Goal: Task Accomplishment & Management: Manage account settings

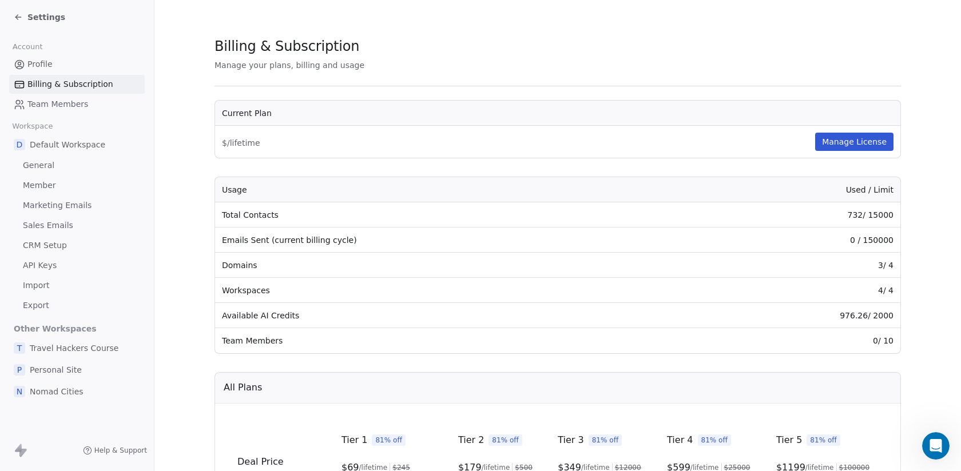
click at [17, 14] on icon at bounding box center [18, 17] width 9 height 9
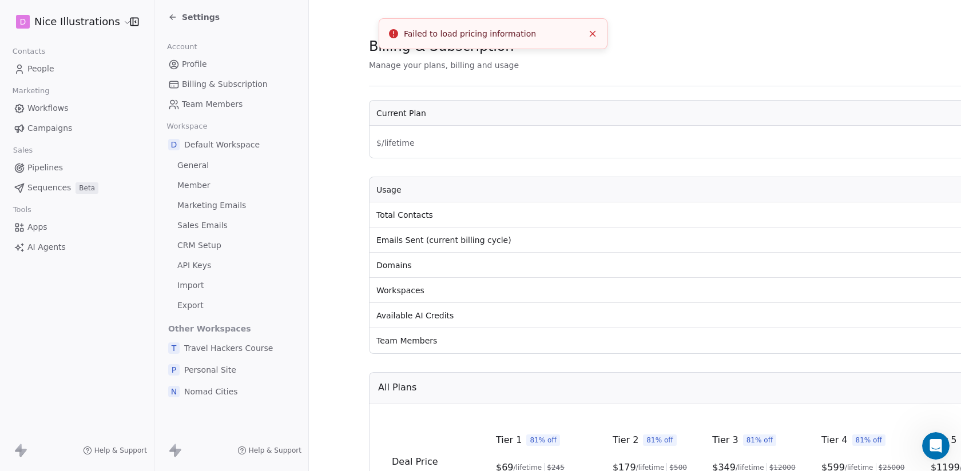
click at [51, 67] on span "People" at bounding box center [40, 69] width 27 height 12
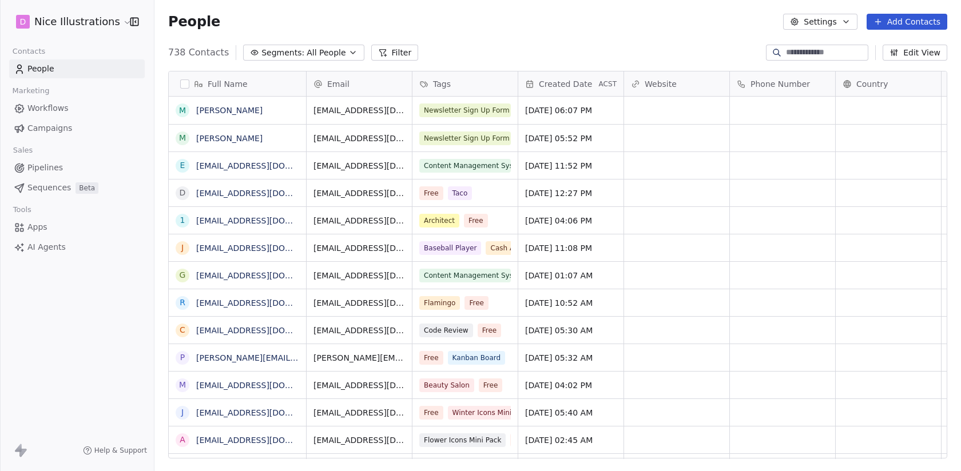
scroll to position [415, 806]
click at [109, 18] on html "D Nice Illustrations Contacts People Marketing Workflows Campaigns Sales Pipeli…" at bounding box center [480, 235] width 961 height 471
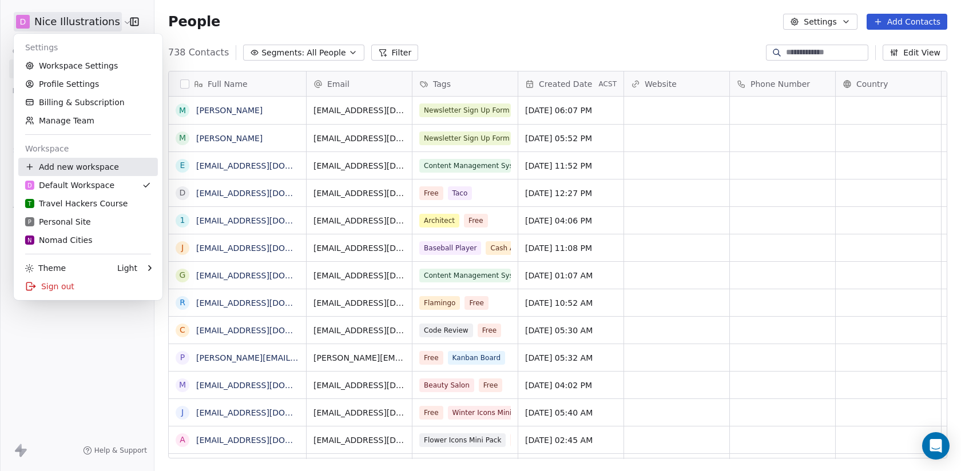
click at [78, 168] on div "Add new workspace" at bounding box center [88, 167] width 140 height 18
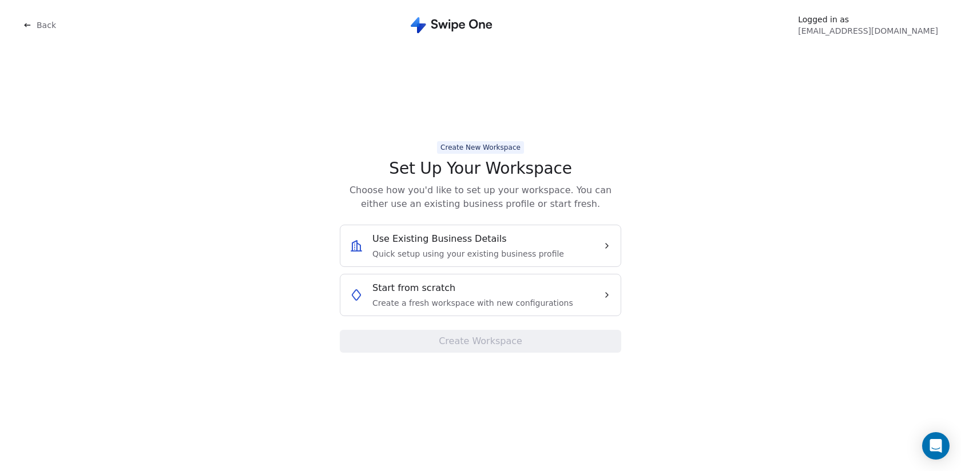
click at [484, 294] on div "Start from scratch Create a fresh workspace with new configurations" at bounding box center [472, 294] width 201 height 27
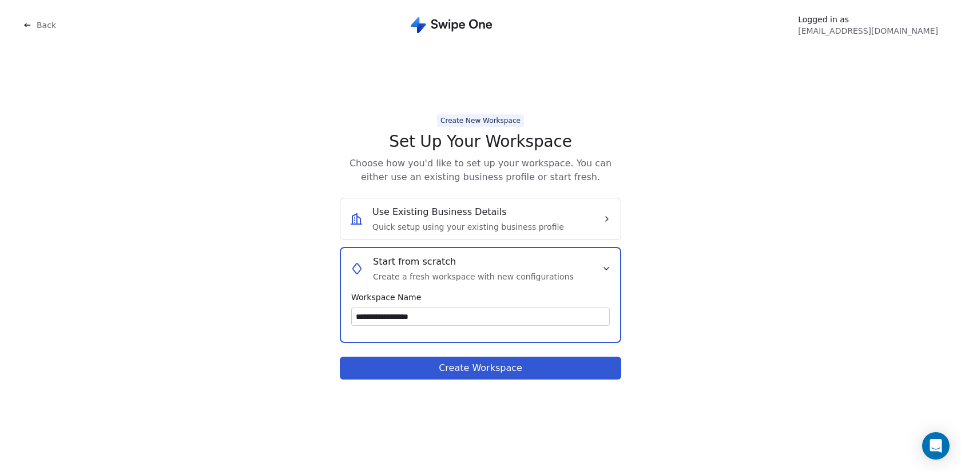
type input "**********"
click at [462, 360] on button "Create Workspace" at bounding box center [480, 368] width 281 height 23
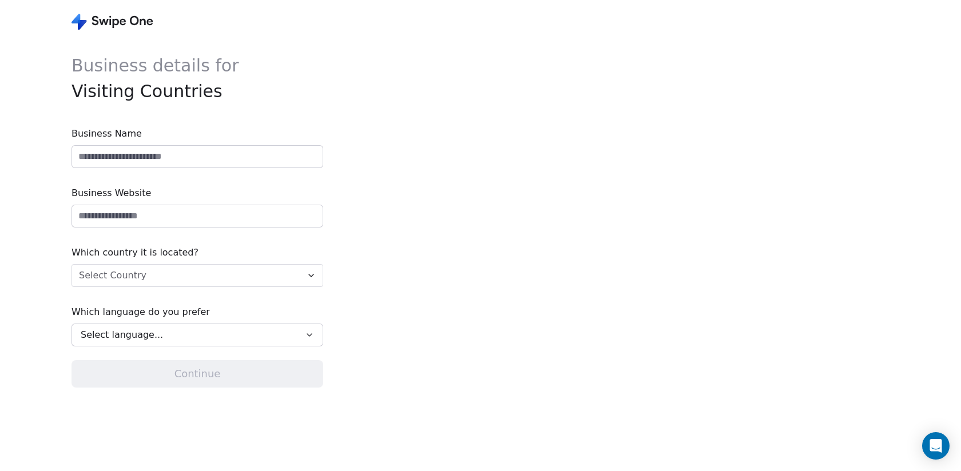
click at [168, 157] on input at bounding box center [197, 157] width 250 height 22
type input "**********"
click at [98, 217] on input "url" at bounding box center [197, 216] width 250 height 22
type input "**********"
click at [97, 280] on html "**********" at bounding box center [480, 235] width 961 height 471
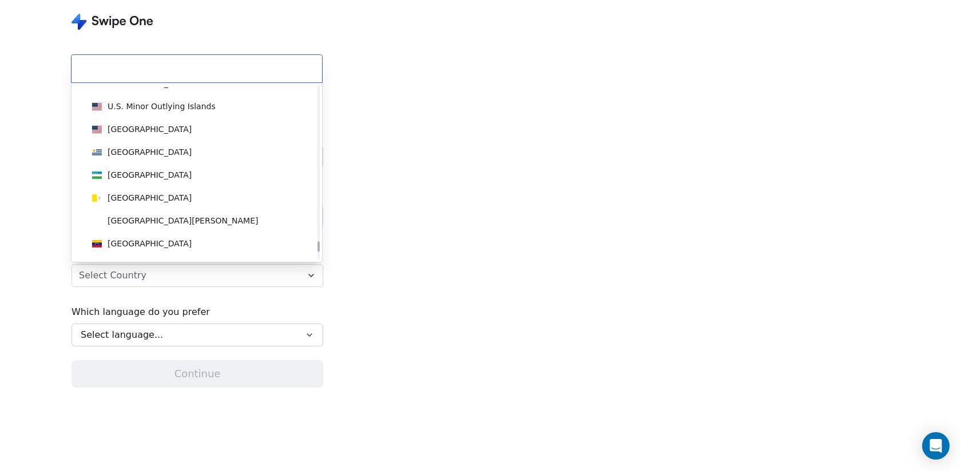
scroll to position [5269, 0]
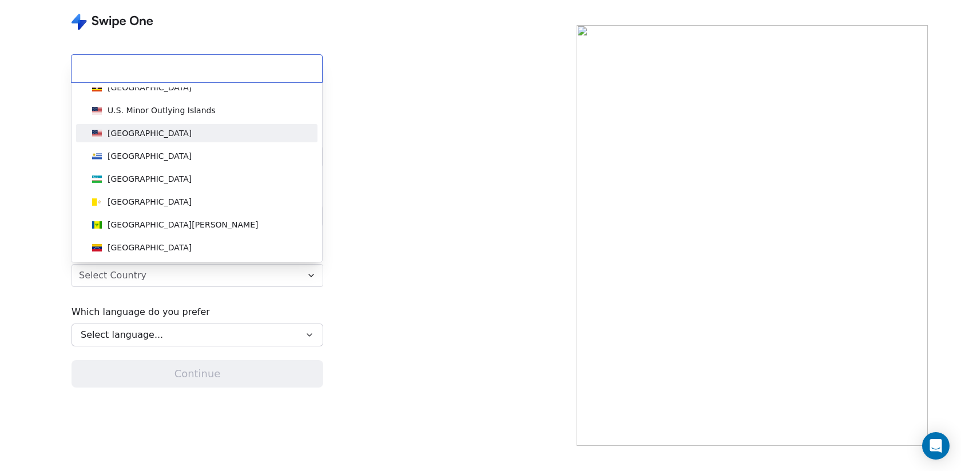
click at [145, 138] on div "United States" at bounding box center [149, 133] width 84 height 11
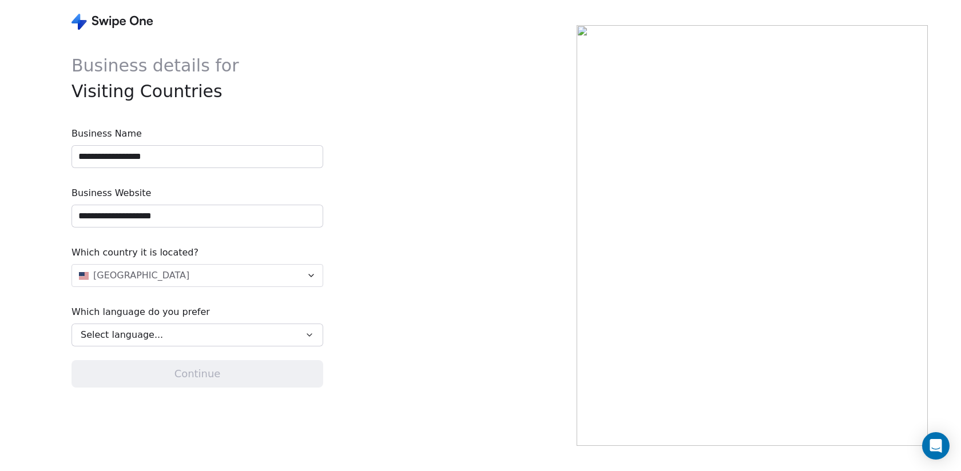
click at [197, 337] on div "Select language..." at bounding box center [189, 335] width 217 height 14
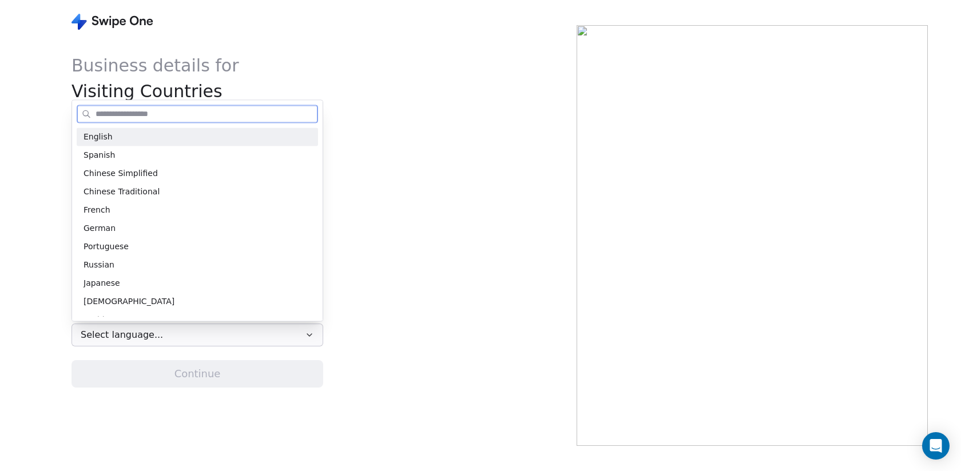
click at [151, 127] on div "English Spanish Chinese Simplified Chinese Traditional French German Portuguese…" at bounding box center [197, 222] width 250 height 198
click at [152, 133] on div "English" at bounding box center [197, 137] width 228 height 12
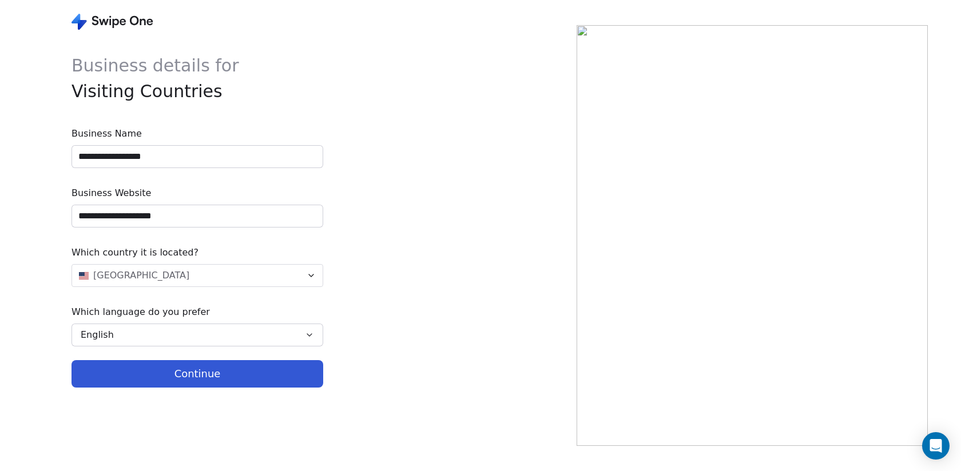
click at [202, 383] on button "Continue" at bounding box center [197, 373] width 252 height 27
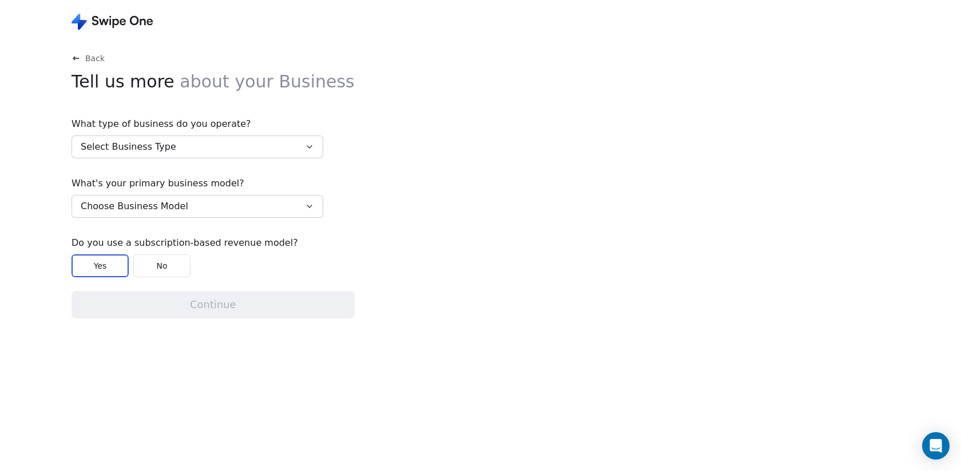
click at [178, 142] on button "Select Business Type" at bounding box center [197, 147] width 252 height 23
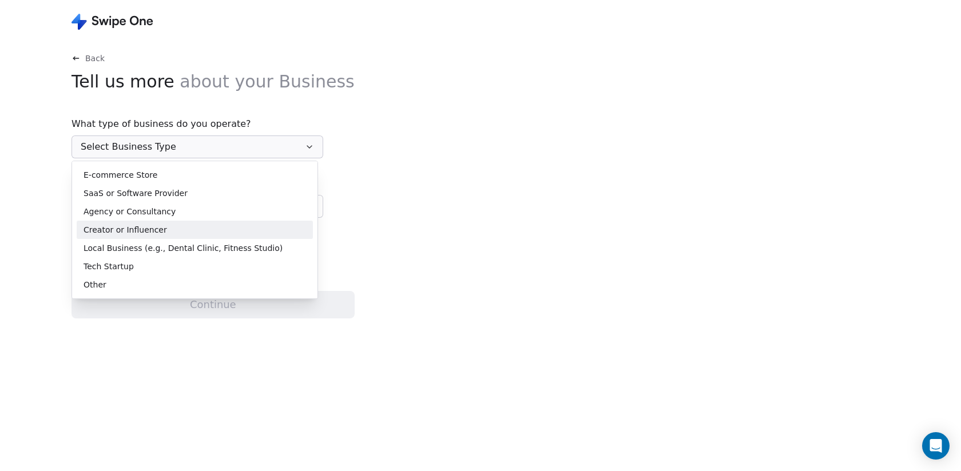
click at [150, 222] on div "Creator or Influencer" at bounding box center [195, 230] width 236 height 18
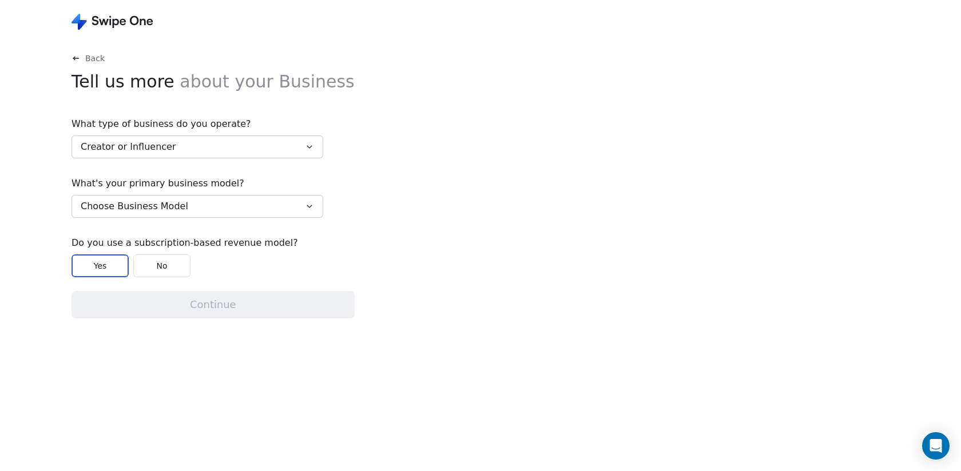
click at [154, 210] on span "Choose Business Model" at bounding box center [134, 207] width 107 height 14
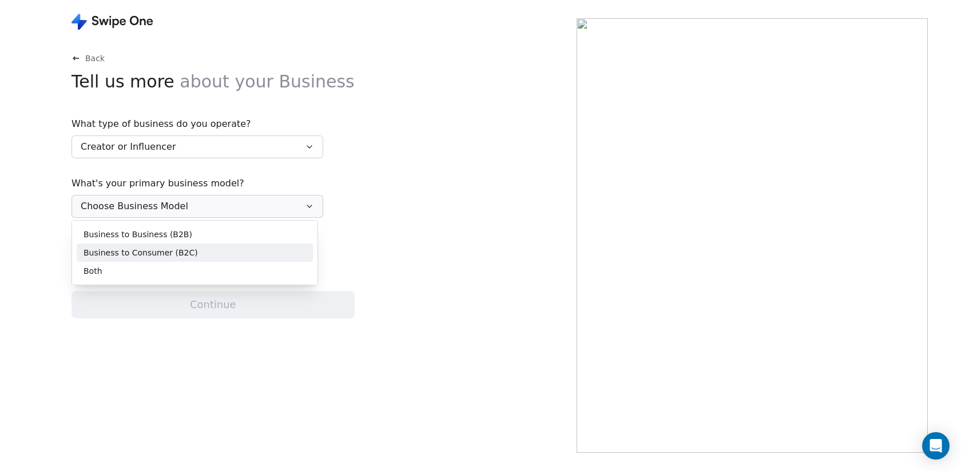
click at [157, 252] on span "Business to Consumer (B2C)" at bounding box center [140, 253] width 114 height 12
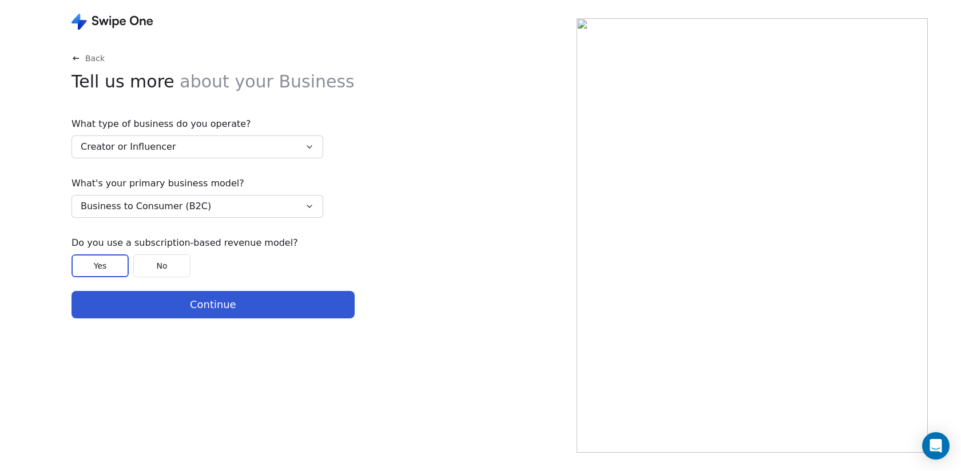
click at [161, 264] on button "No" at bounding box center [161, 265] width 57 height 23
click at [200, 308] on button "Continue" at bounding box center [212, 304] width 283 height 27
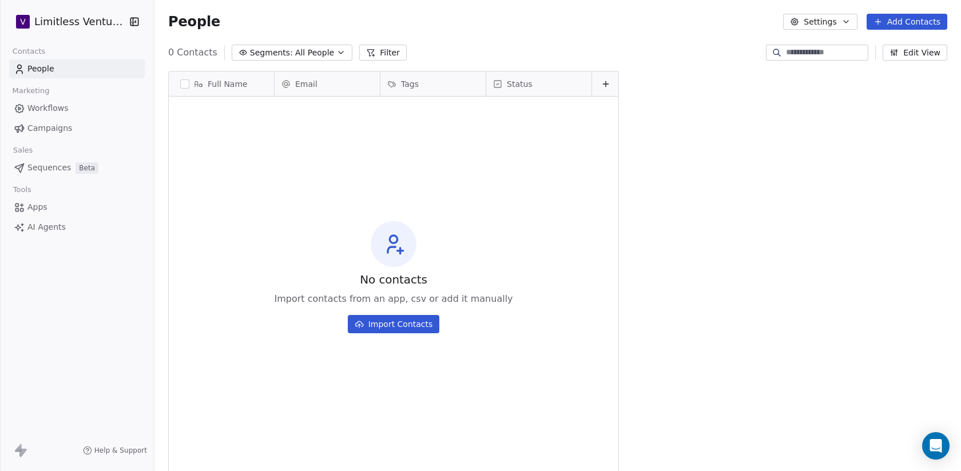
scroll to position [415, 806]
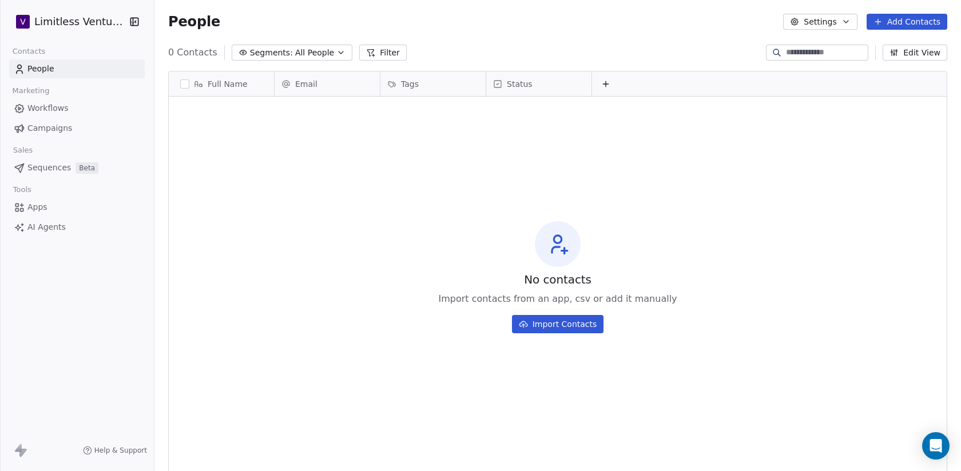
click at [119, 21] on html "V Limitless Ventures Contacts People Marketing Workflows Campaigns Sales Sequen…" at bounding box center [480, 235] width 961 height 471
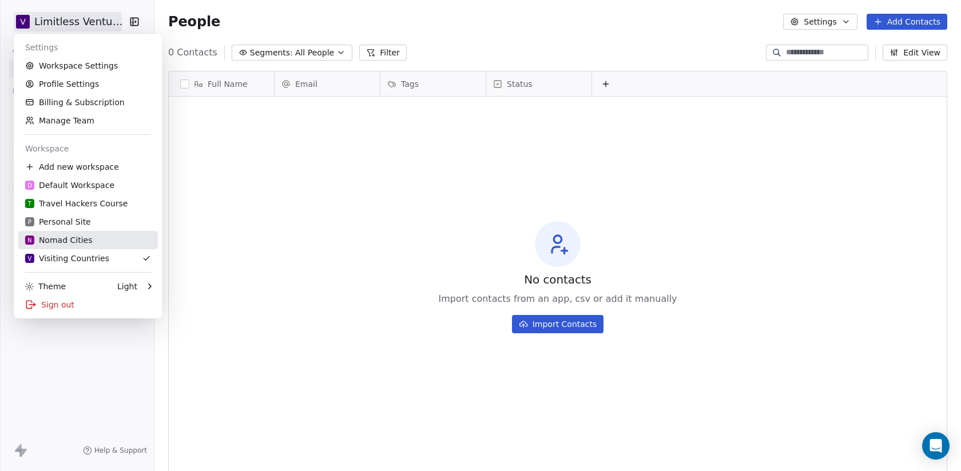
click at [94, 240] on div "N Nomad Cities" at bounding box center [88, 239] width 126 height 11
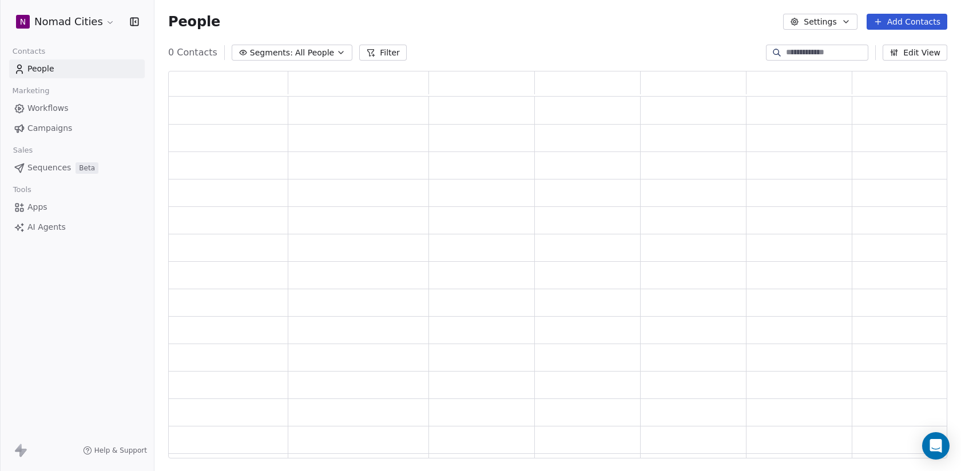
scroll to position [387, 778]
click at [101, 20] on html "N Nomad Cities Contacts People Marketing Workflows Campaigns Sales Sequences Be…" at bounding box center [480, 235] width 961 height 471
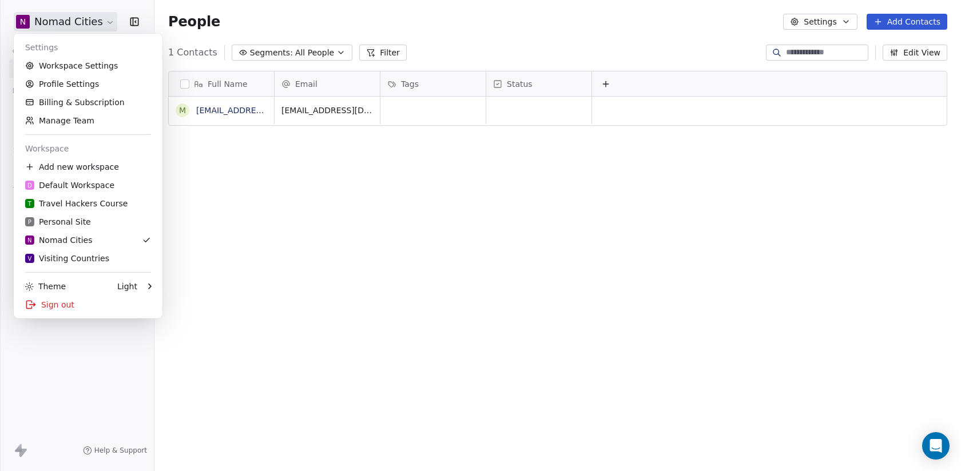
scroll to position [415, 806]
click at [97, 220] on div "P Personal Site" at bounding box center [88, 221] width 126 height 11
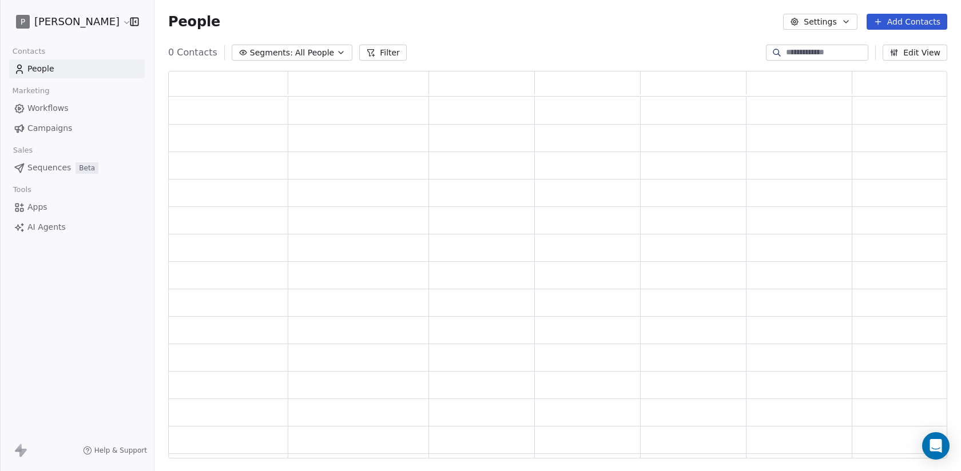
scroll to position [387, 778]
click at [109, 22] on html "P Michael Folling Contacts People Marketing Workflows Campaigns Sales Sequences…" at bounding box center [480, 235] width 961 height 471
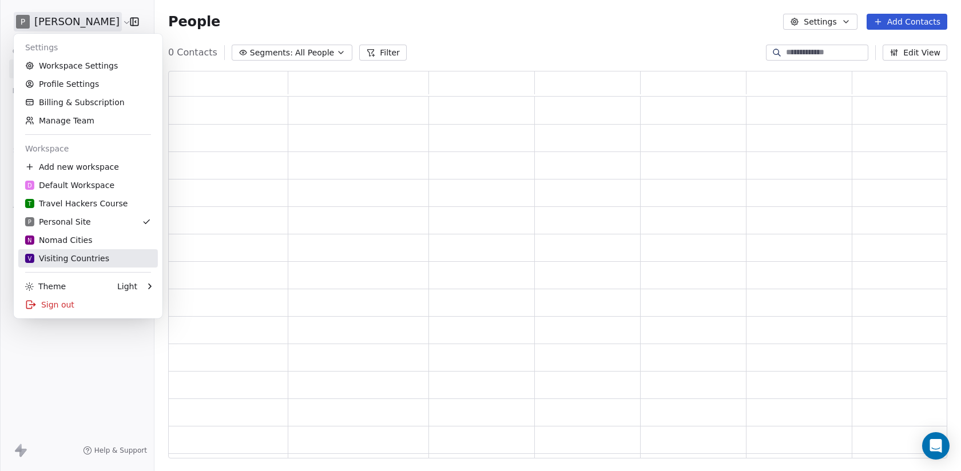
click at [111, 262] on div "V Visiting Countries" at bounding box center [88, 258] width 126 height 11
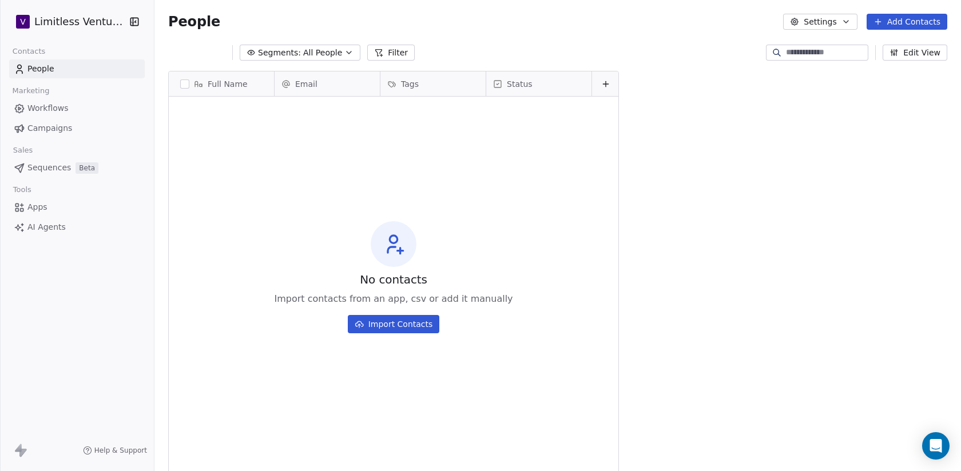
scroll to position [415, 806]
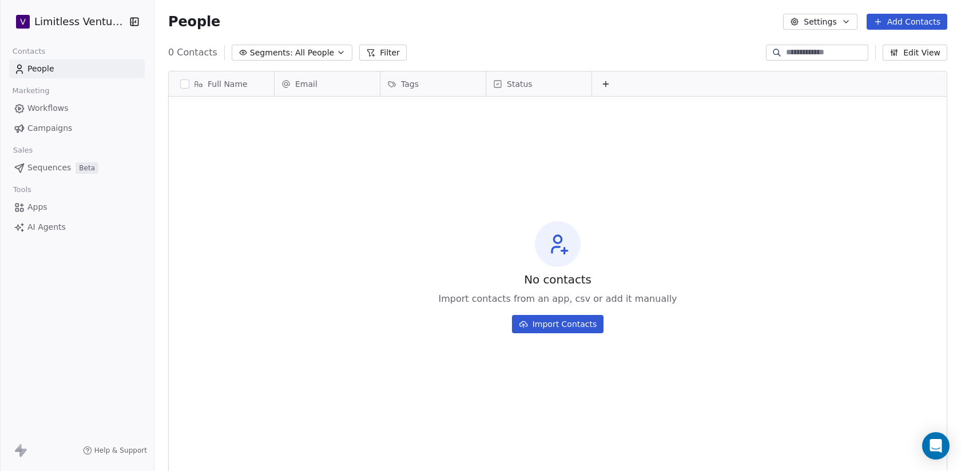
click at [125, 23] on button "button" at bounding box center [132, 21] width 16 height 11
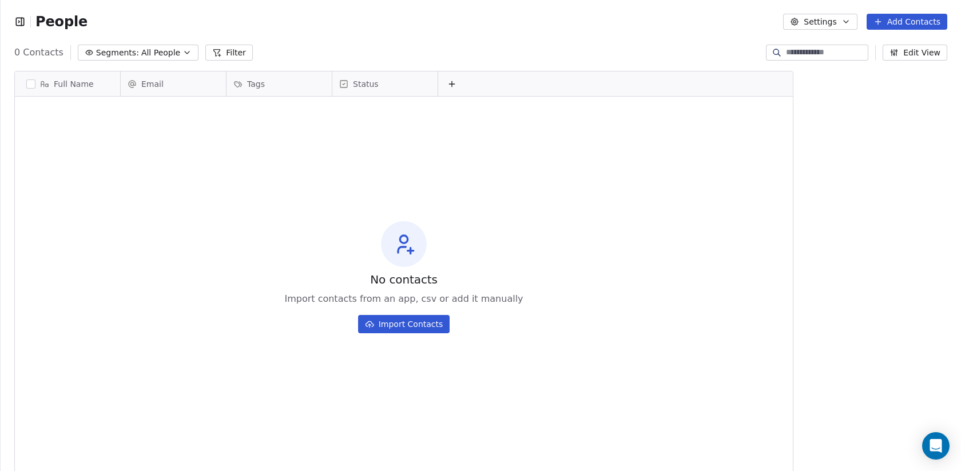
click at [22, 23] on icon "button" at bounding box center [22, 21] width 0 height 7
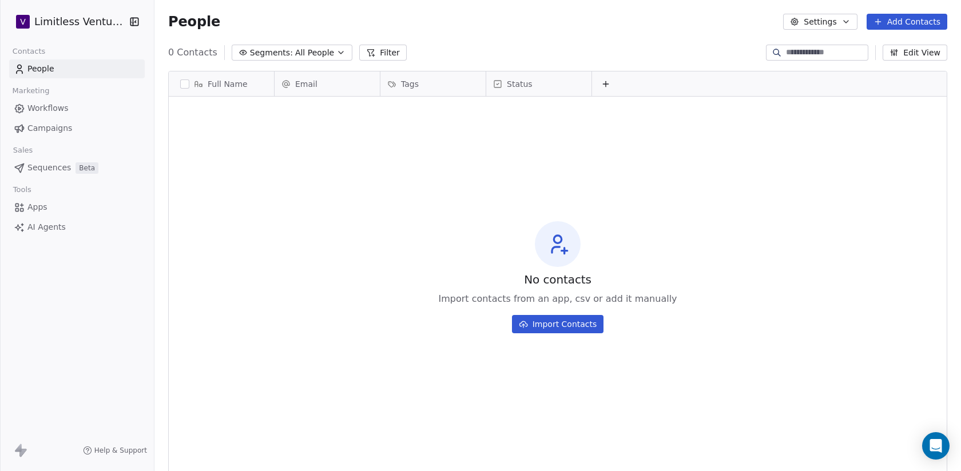
click at [126, 21] on button "button" at bounding box center [132, 21] width 16 height 11
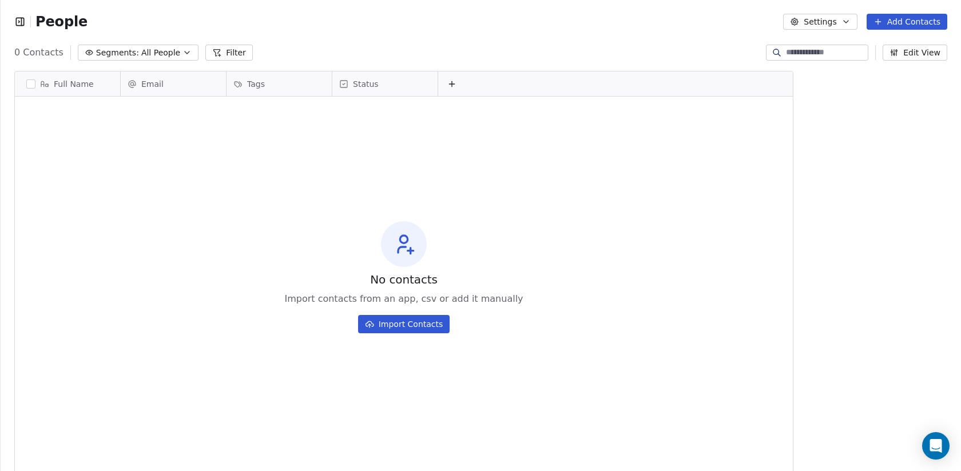
scroll to position [1, 0]
click at [24, 23] on icon "button" at bounding box center [19, 21] width 11 height 11
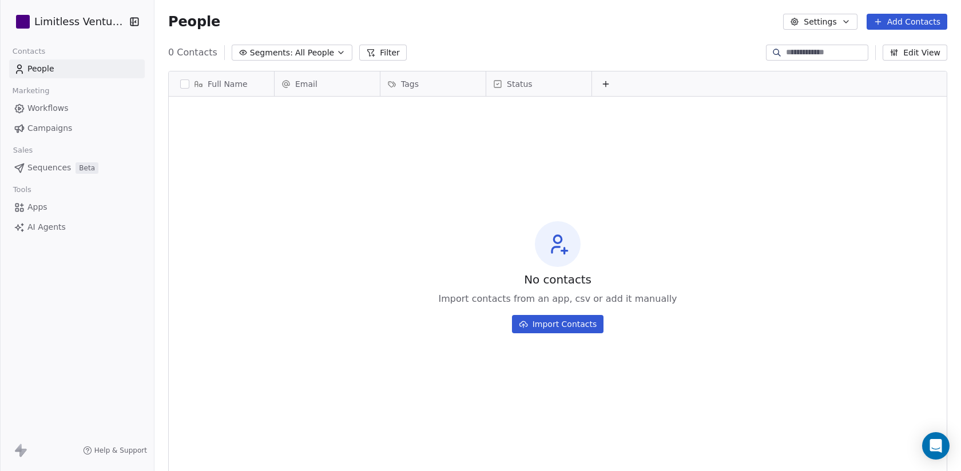
scroll to position [1, 1]
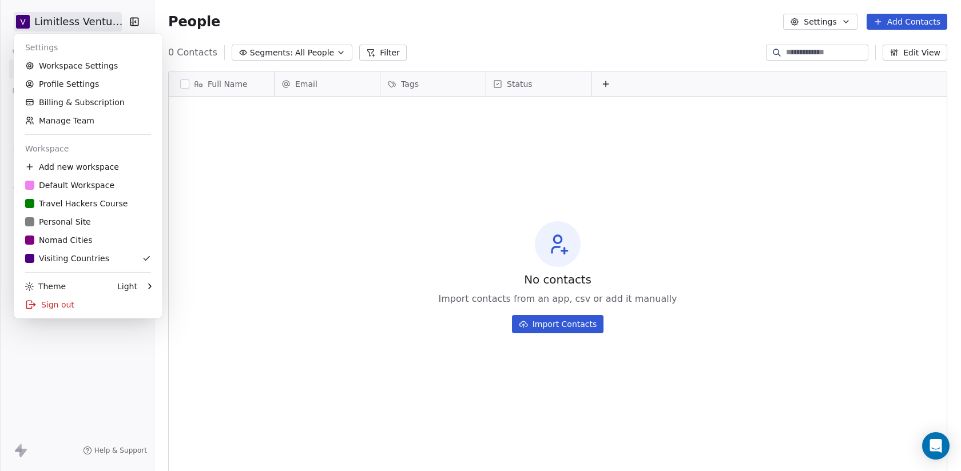
click at [59, 22] on html "V Limitless Ventures Contacts People Marketing Workflows Campaigns Sales Sequen…" at bounding box center [480, 235] width 961 height 471
click at [65, 68] on link "Workspace Settings" at bounding box center [88, 66] width 140 height 18
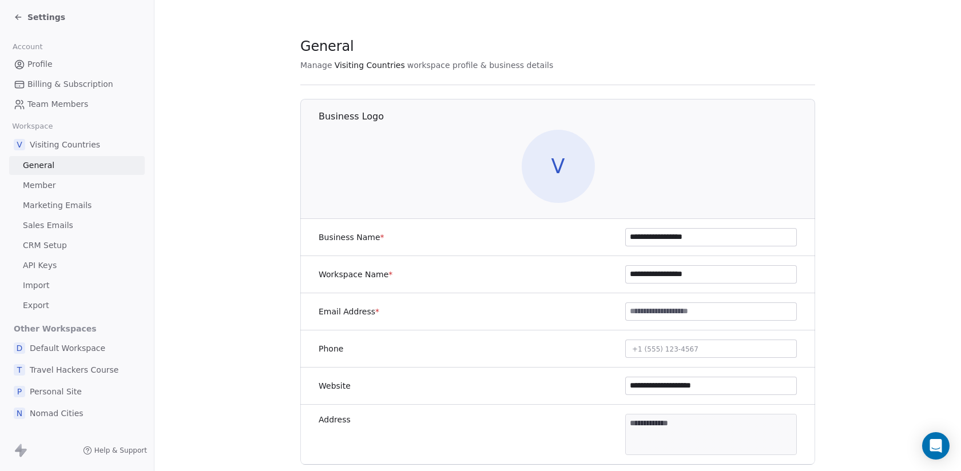
click at [632, 240] on input "**********" at bounding box center [711, 237] width 170 height 17
type input "**********"
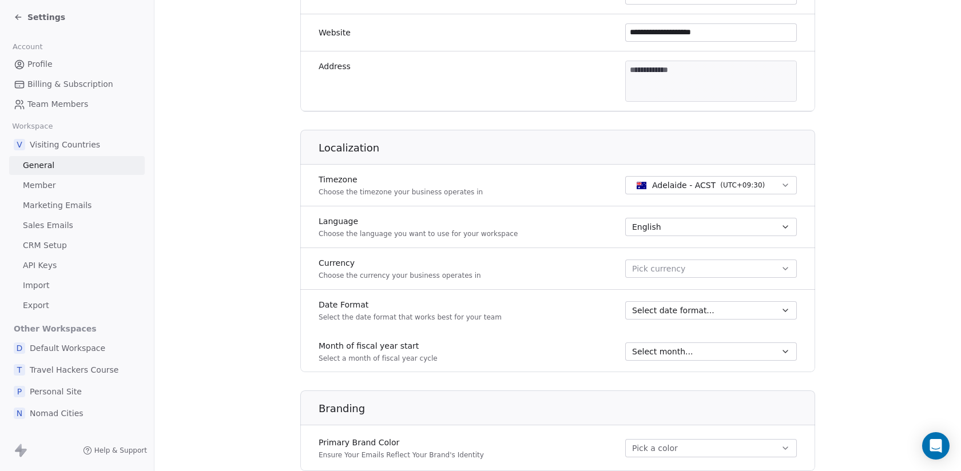
scroll to position [595, 0]
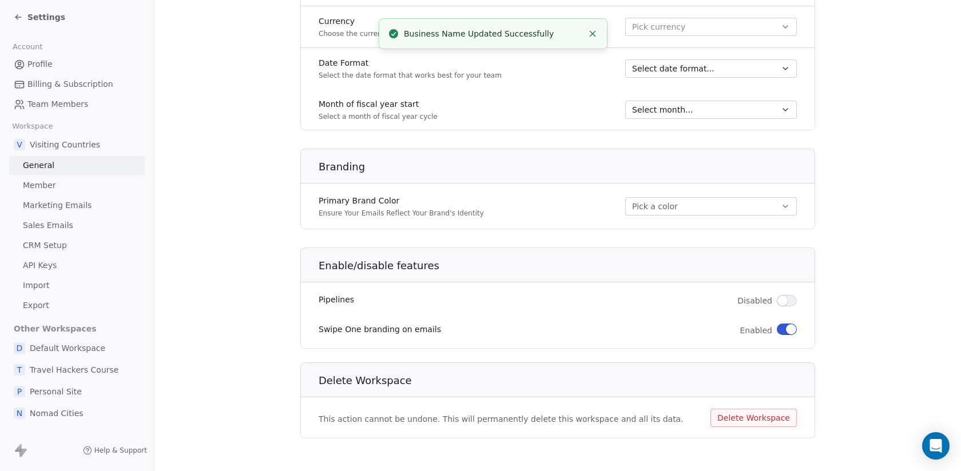
click at [13, 11] on div "Settings" at bounding box center [77, 17] width 154 height 34
click at [15, 16] on icon at bounding box center [18, 17] width 9 height 9
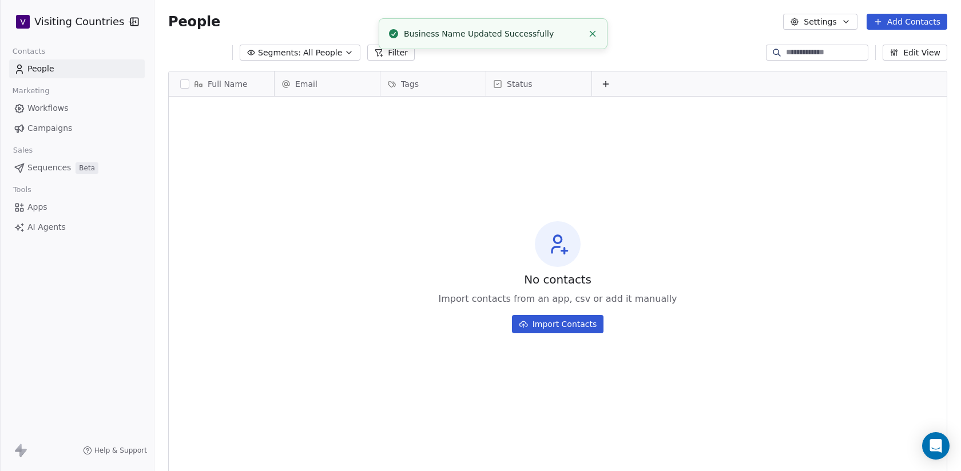
scroll to position [415, 806]
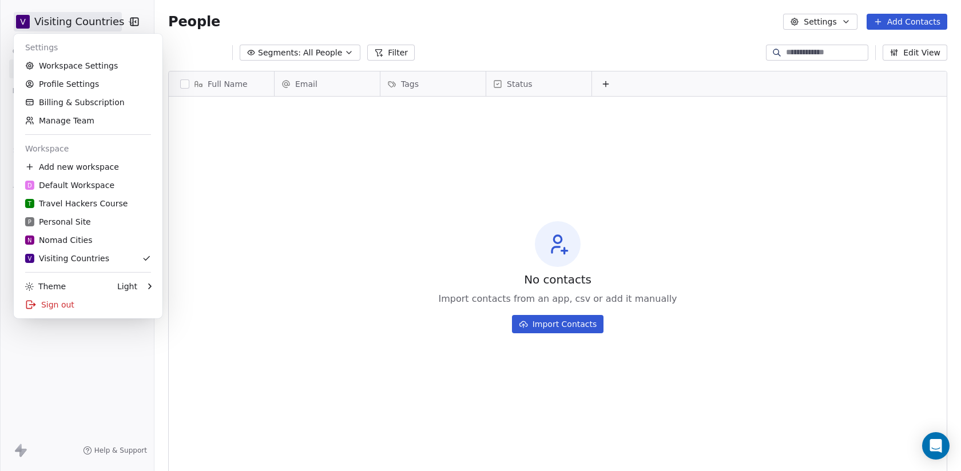
click at [120, 22] on html "V Visiting Countries Contacts People Marketing Workflows Campaigns Sales Sequen…" at bounding box center [480, 235] width 961 height 471
click at [95, 186] on div "D Default Workspace" at bounding box center [69, 185] width 89 height 11
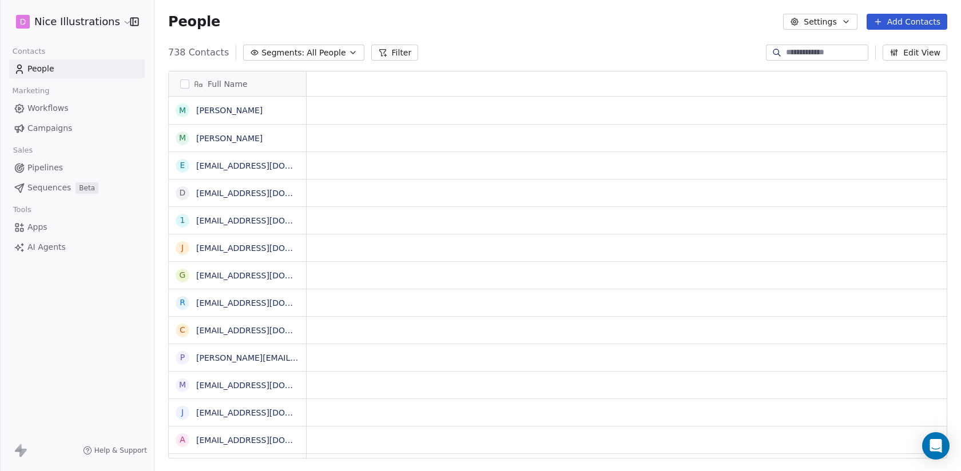
scroll to position [1, 1]
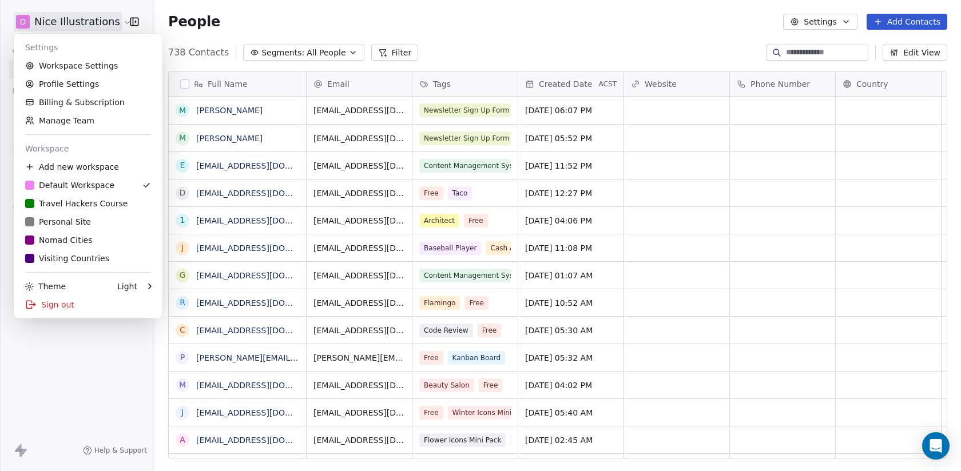
click at [119, 21] on html "D Nice Illustrations Contacts People Marketing Workflows Campaigns Sales Pipeli…" at bounding box center [480, 235] width 961 height 471
click at [99, 68] on link "Workspace Settings" at bounding box center [88, 66] width 140 height 18
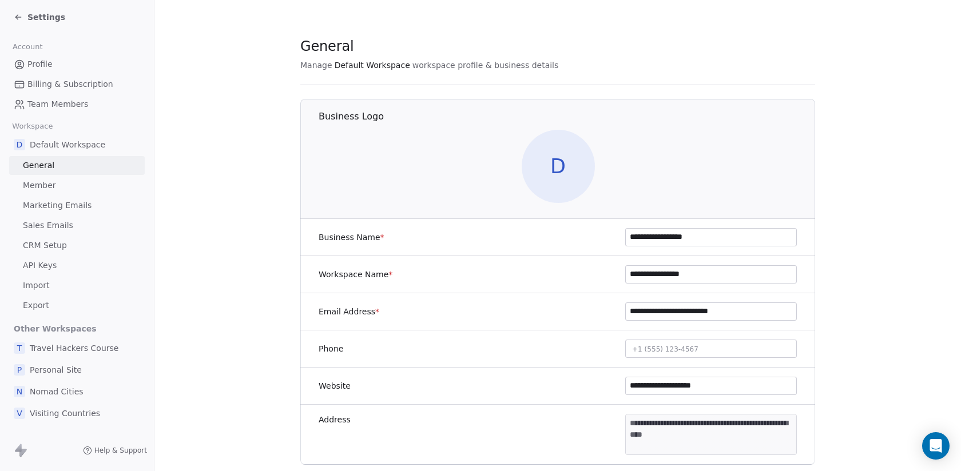
click at [643, 240] on input "**********" at bounding box center [711, 237] width 170 height 17
click at [673, 284] on div "**********" at bounding box center [557, 274] width 515 height 37
click at [670, 277] on input "**********" at bounding box center [711, 274] width 170 height 17
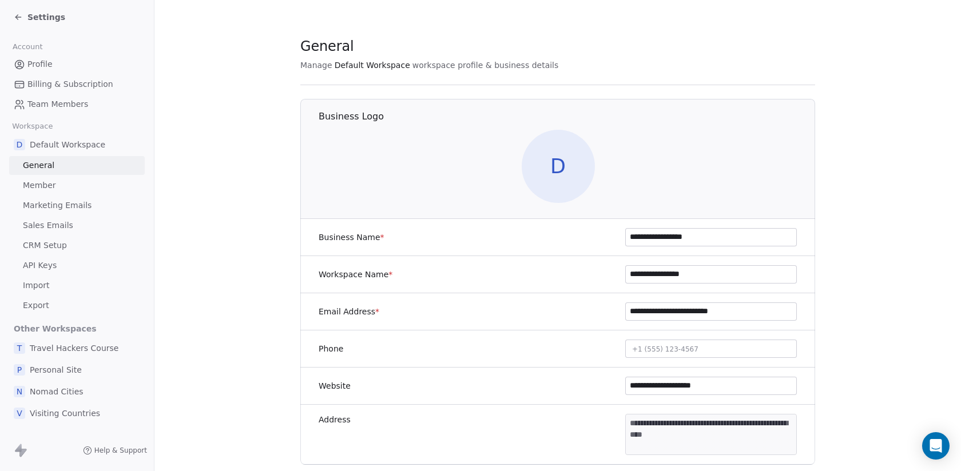
click at [670, 277] on input "**********" at bounding box center [711, 274] width 170 height 17
paste input "*"
type input "**********"
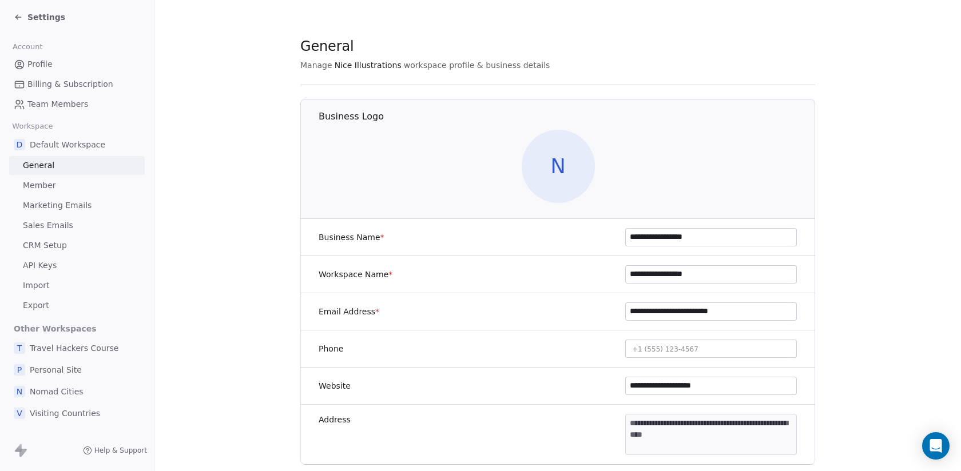
click at [15, 17] on icon at bounding box center [16, 18] width 2 height 2
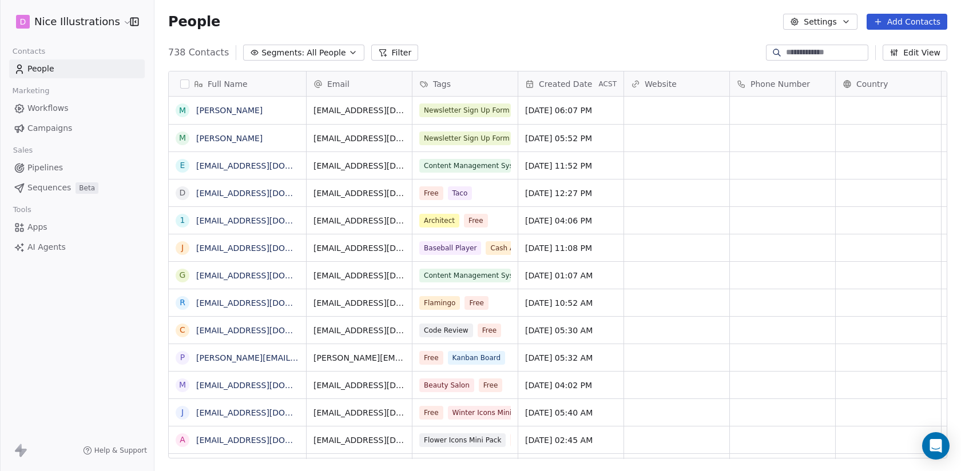
scroll to position [415, 806]
